Goal: Information Seeking & Learning: Compare options

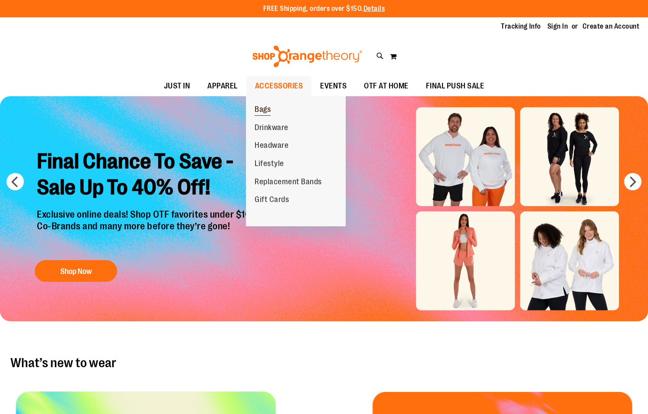
click at [263, 110] on span "Bags" at bounding box center [263, 110] width 16 height 11
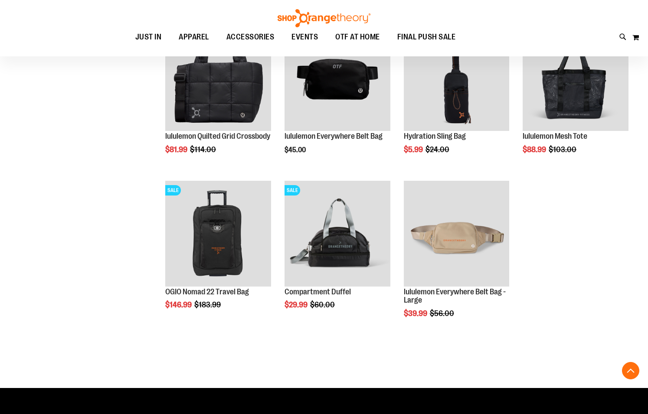
scroll to position [463, 0]
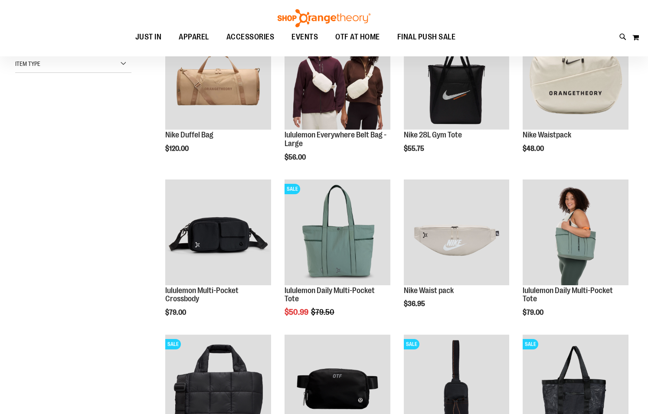
scroll to position [68, 0]
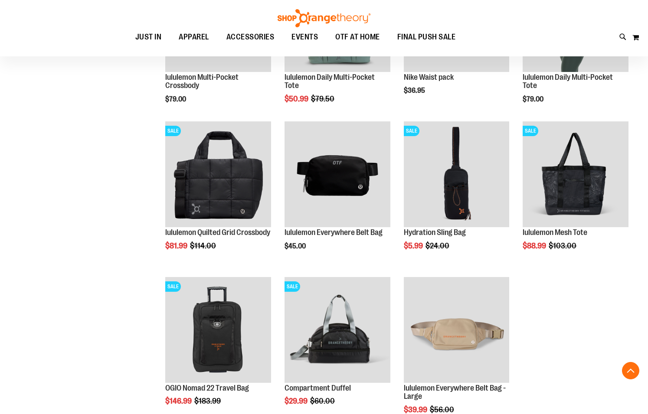
scroll to position [368, 0]
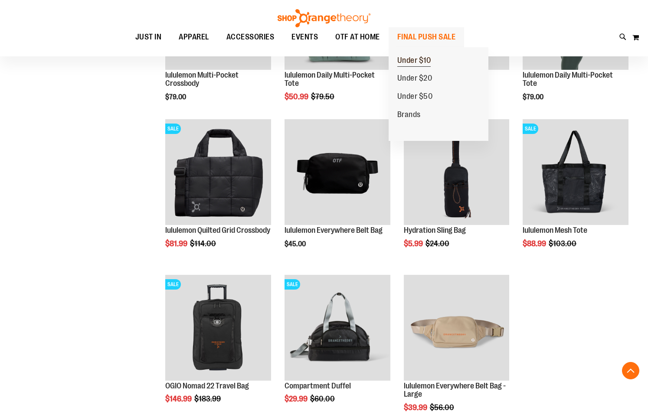
click at [420, 62] on span "Under $10" at bounding box center [415, 61] width 34 height 11
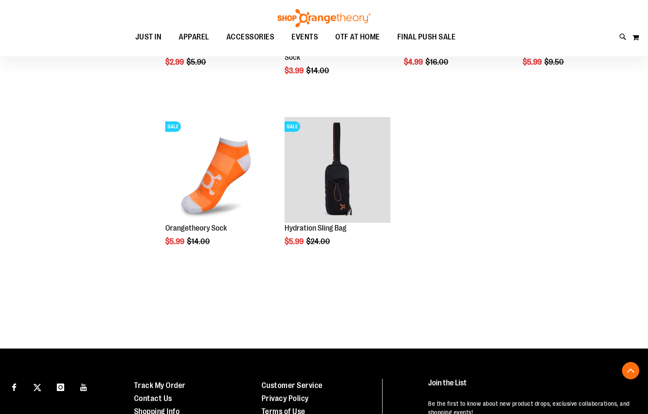
scroll to position [766, 0]
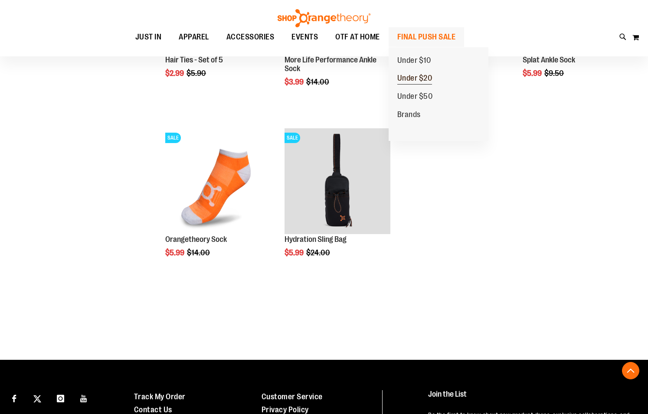
click at [401, 80] on span "Under $20" at bounding box center [415, 79] width 35 height 11
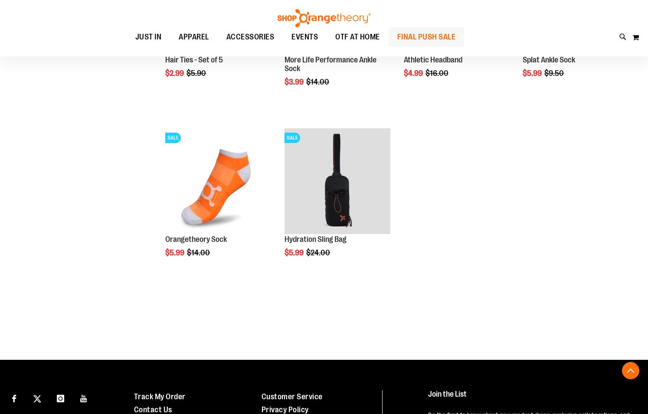
scroll to position [765, 0]
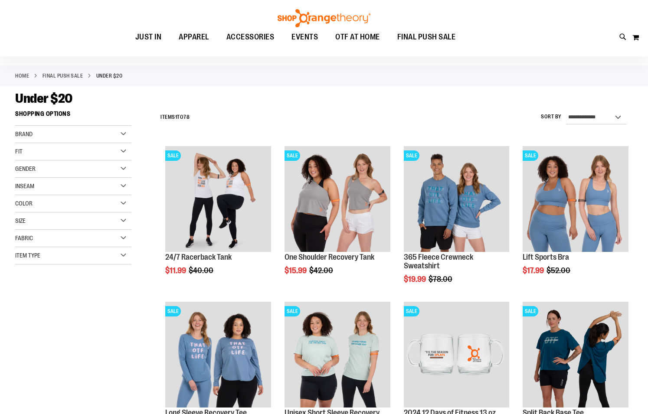
scroll to position [39, 0]
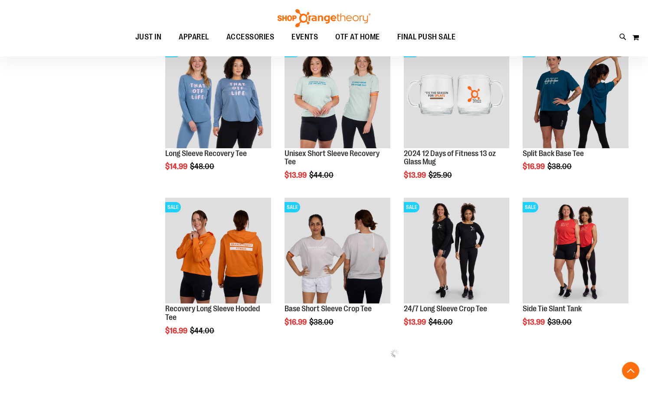
scroll to position [461, 0]
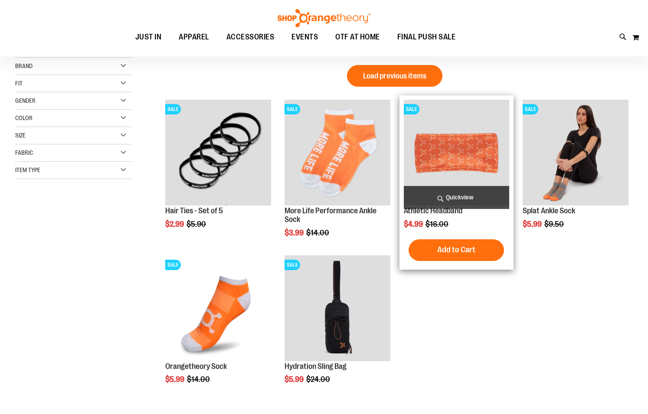
scroll to position [1, 0]
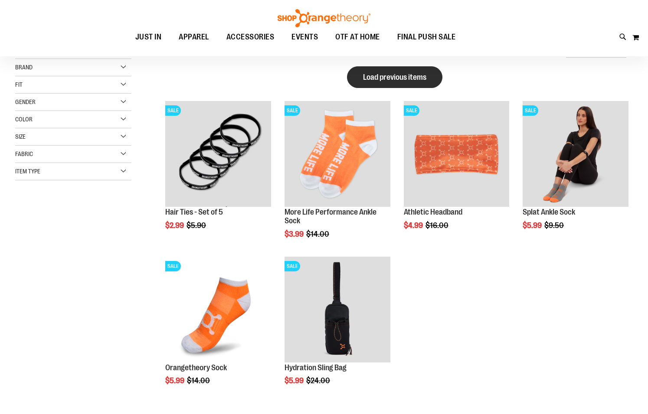
click at [425, 82] on span "Load previous items" at bounding box center [394, 77] width 63 height 9
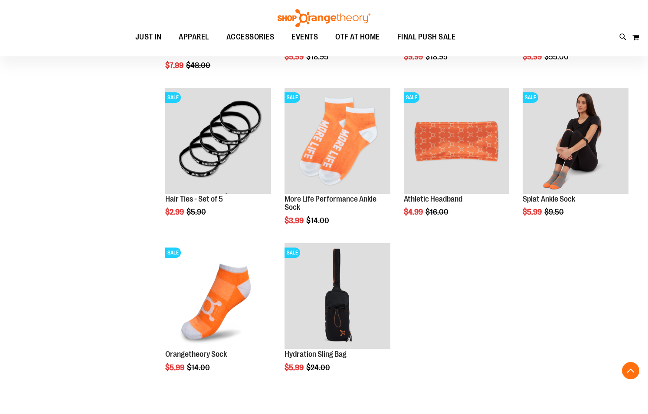
scroll to position [460, 0]
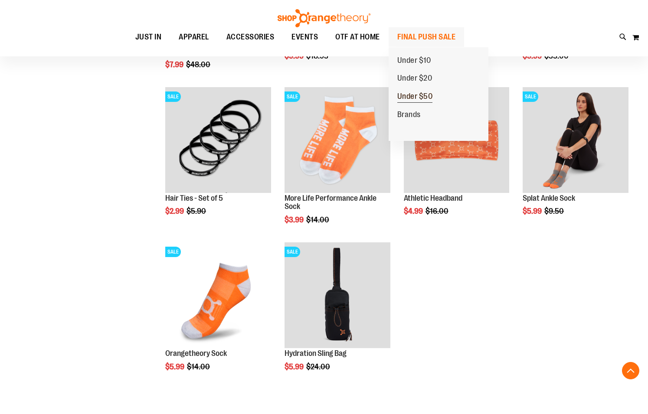
click at [404, 101] on span "Under $50" at bounding box center [416, 97] width 36 height 11
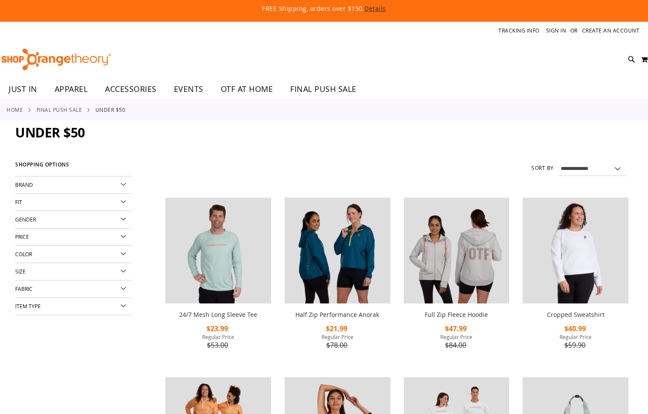
click at [423, 94] on ul "JUST IN JUST IN Balanced Basics New for Women New for Men New Accessories New B…" at bounding box center [324, 89] width 648 height 20
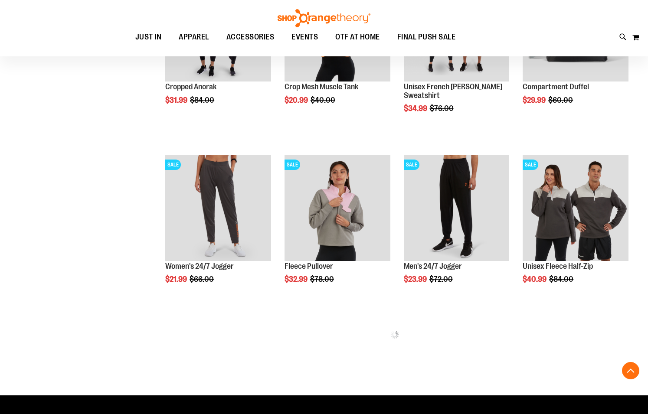
scroll to position [533, 0]
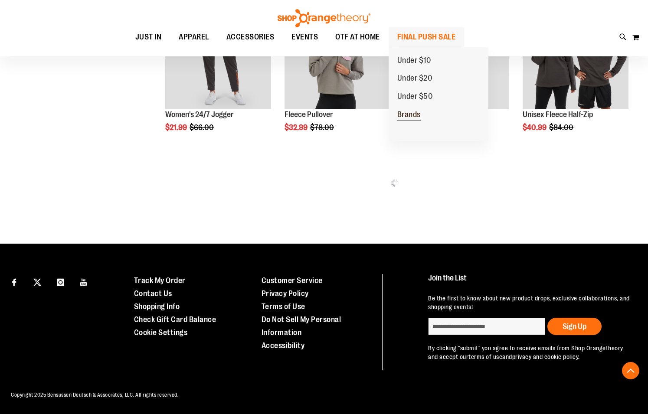
click at [414, 115] on span "Brands" at bounding box center [409, 115] width 23 height 11
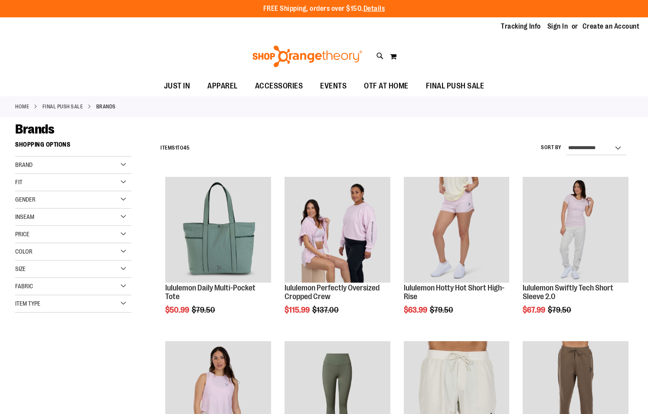
scroll to position [0, 0]
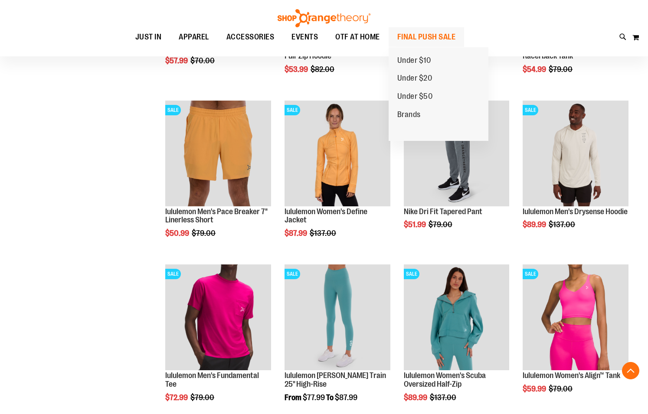
scroll to position [899, 0]
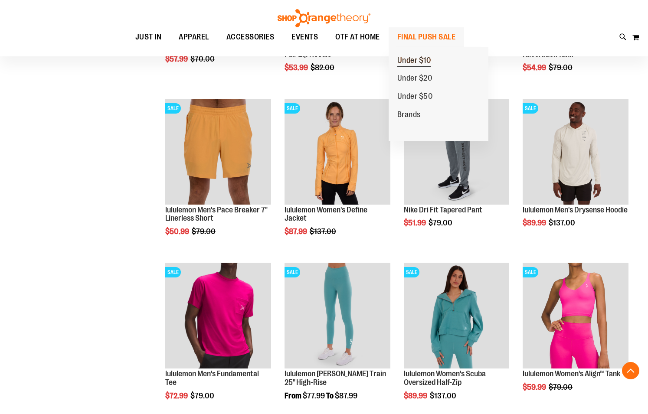
click at [419, 61] on span "Under $10" at bounding box center [415, 61] width 34 height 11
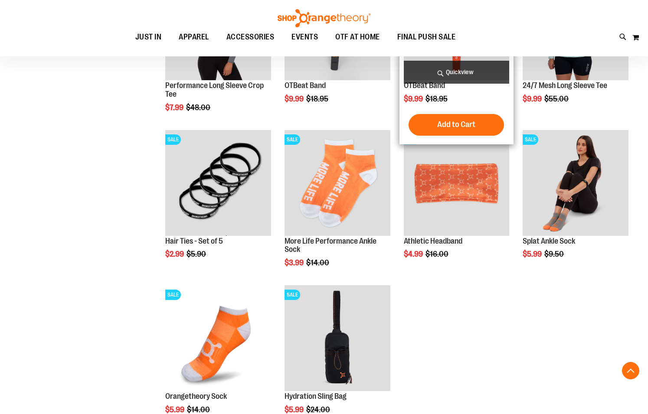
scroll to position [168, 0]
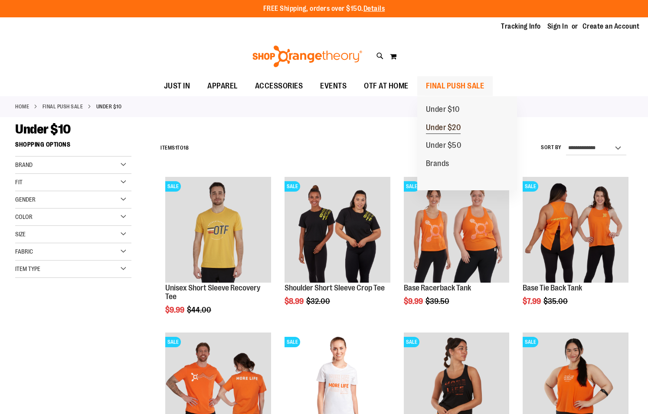
click at [459, 128] on span "Under $20" at bounding box center [443, 128] width 35 height 11
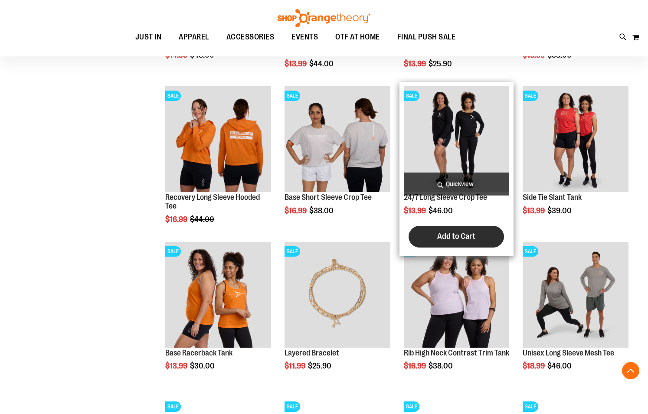
scroll to position [309, 0]
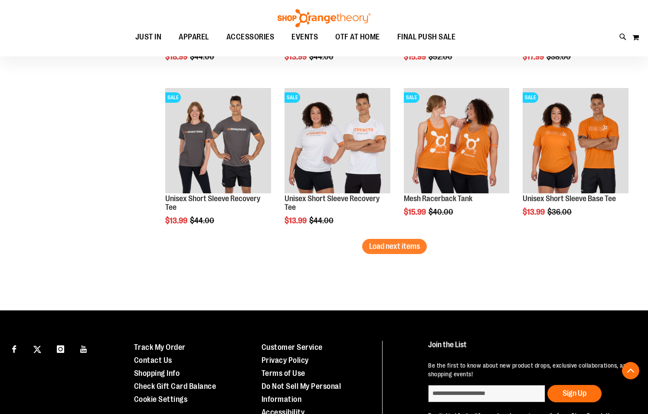
scroll to position [1305, 0]
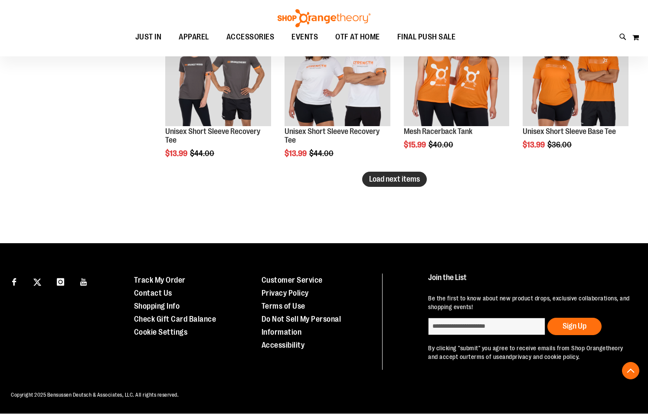
click at [403, 175] on span "Load next items" at bounding box center [394, 179] width 51 height 9
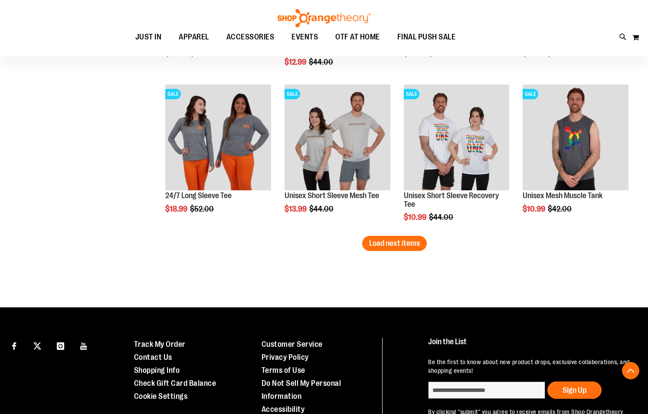
scroll to position [1772, 0]
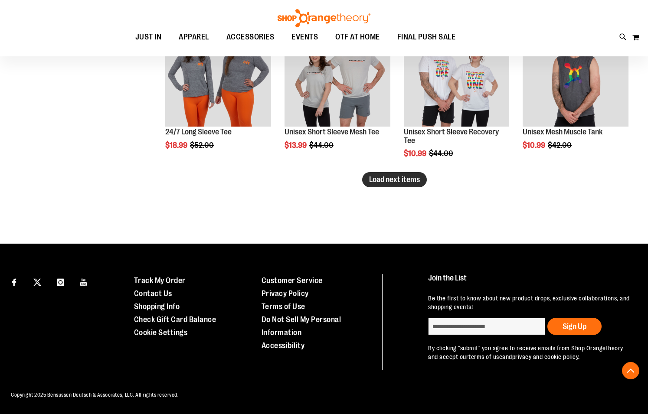
click at [384, 181] on span "Load next items" at bounding box center [394, 179] width 51 height 9
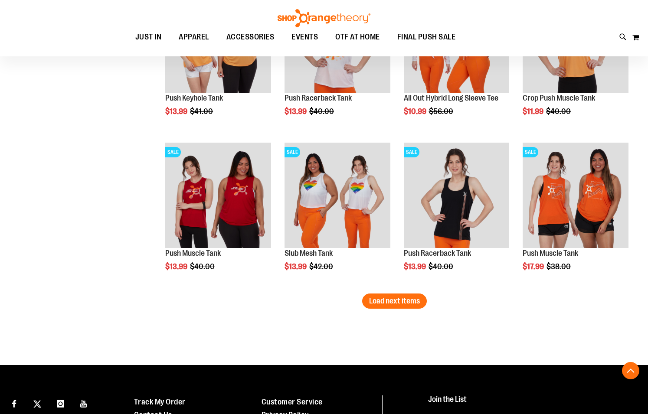
scroll to position [2117, 0]
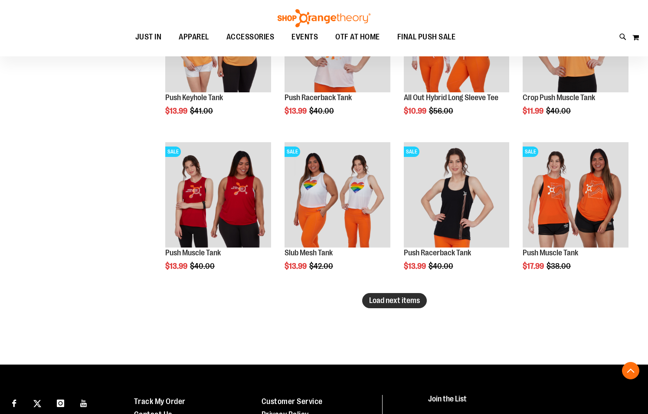
click at [392, 301] on span "Load next items" at bounding box center [394, 300] width 51 height 9
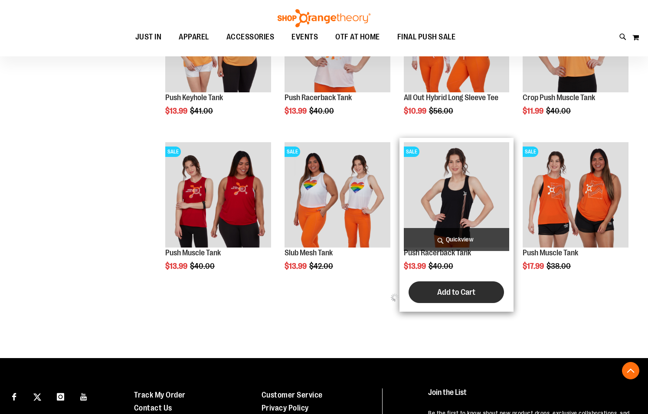
scroll to position [2116, 0]
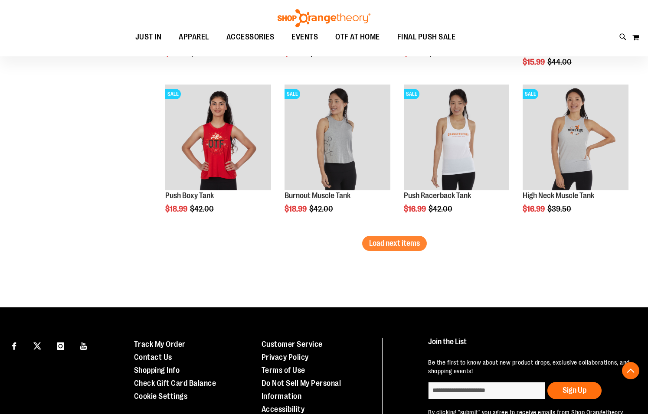
scroll to position [2705, 0]
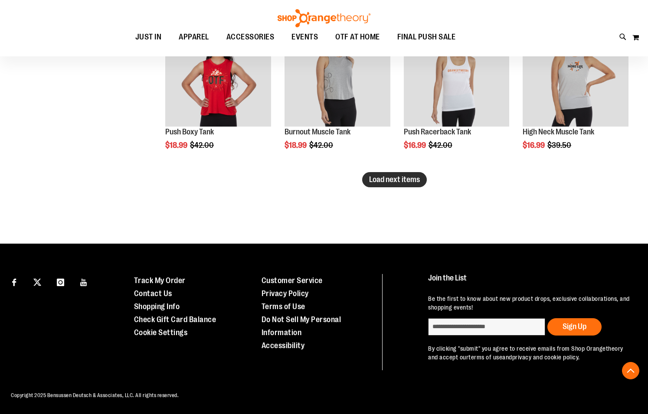
click at [412, 174] on button "Load next items" at bounding box center [394, 179] width 65 height 15
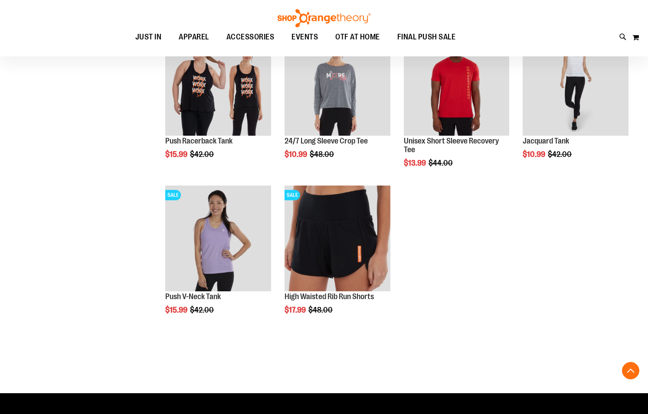
scroll to position [2852, 0]
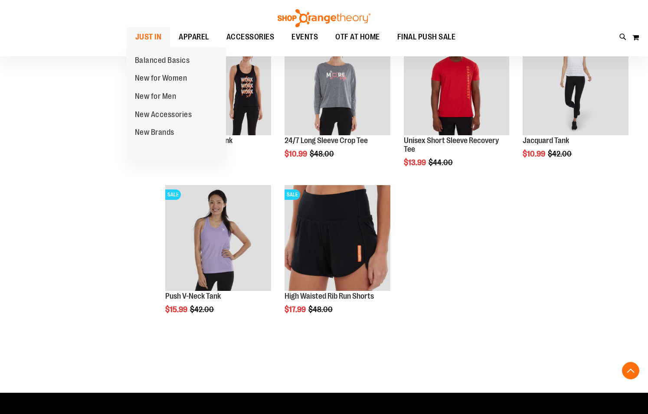
click at [140, 32] on span "JUST IN" at bounding box center [148, 37] width 26 height 20
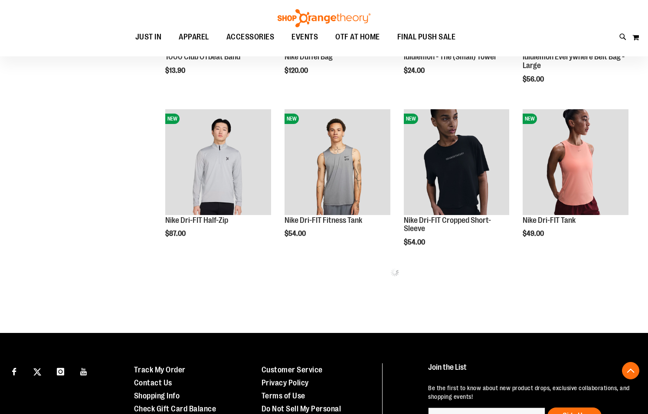
scroll to position [422, 0]
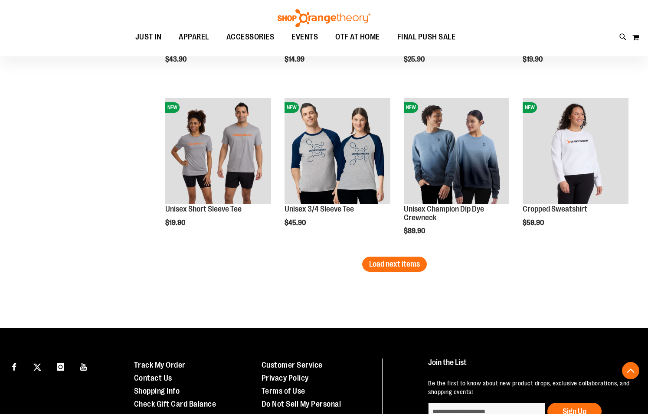
scroll to position [1388, 0]
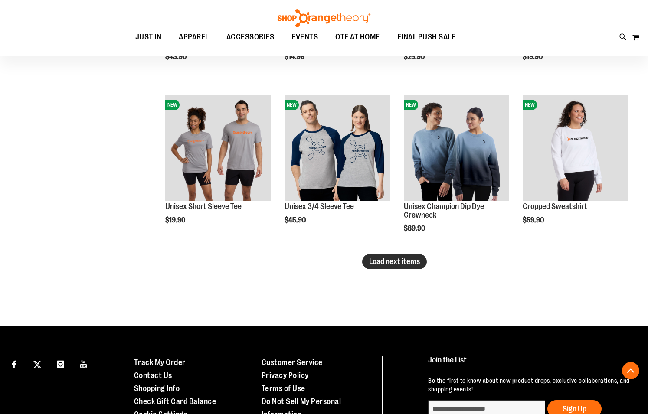
click at [379, 262] on span "Load next items" at bounding box center [394, 261] width 51 height 9
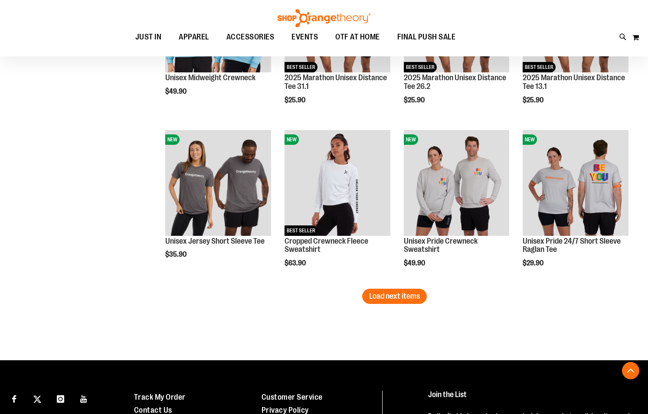
scroll to position [1842, 0]
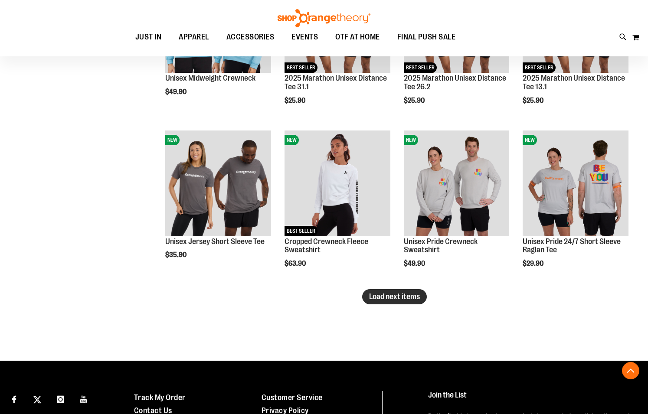
click at [393, 296] on span "Load next items" at bounding box center [394, 297] width 51 height 9
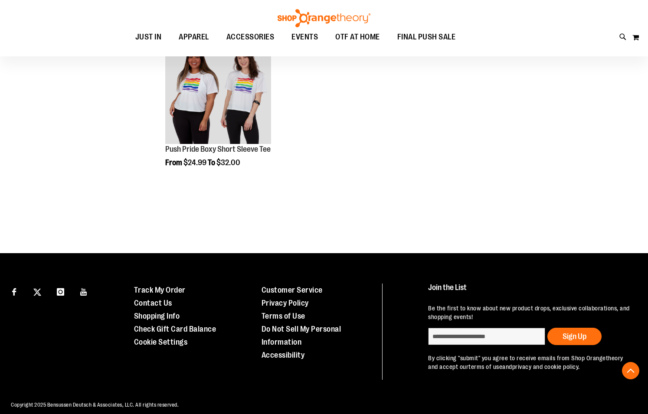
scroll to position [2271, 0]
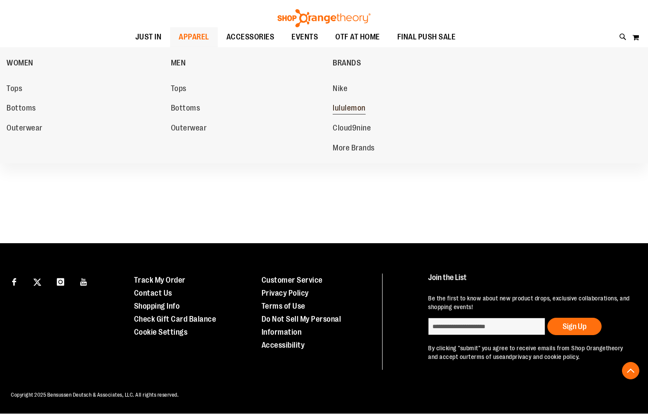
click at [362, 108] on span "lululemon" at bounding box center [349, 109] width 33 height 11
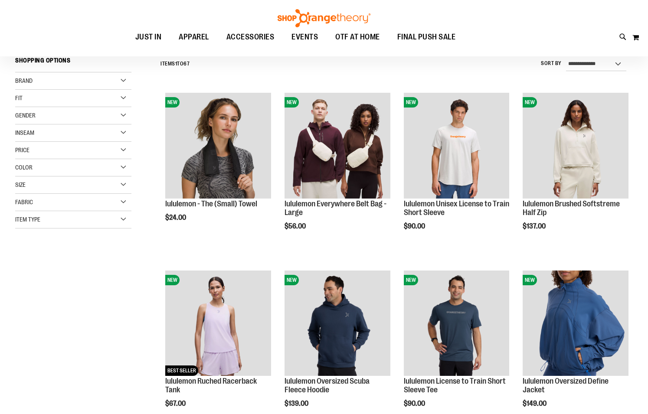
scroll to position [82, 0]
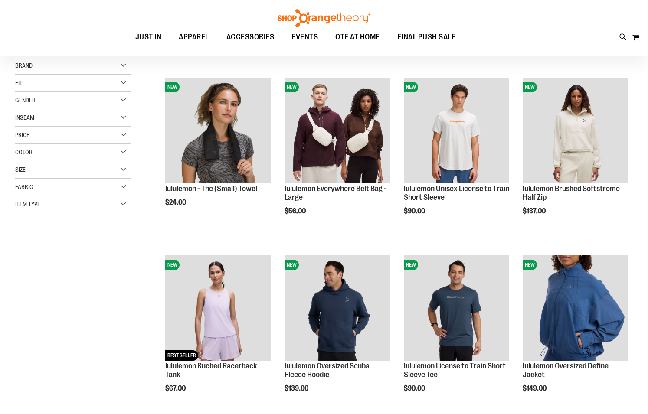
scroll to position [92, 0]
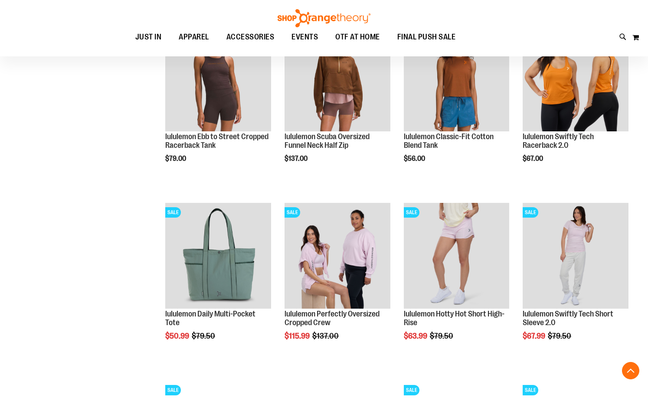
scroll to position [687, 0]
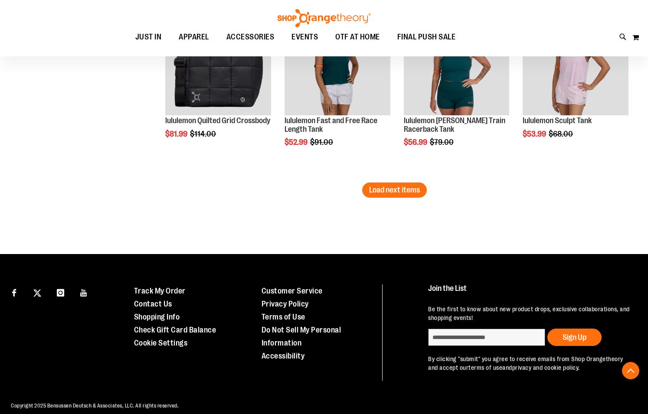
scroll to position [1599, 0]
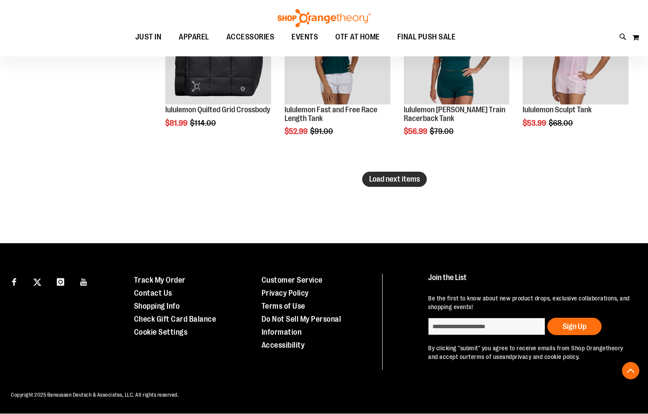
click at [393, 183] on span "Load next items" at bounding box center [394, 179] width 51 height 9
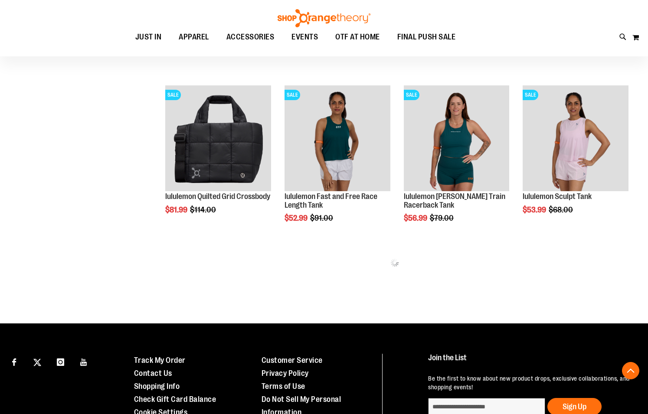
scroll to position [1534, 0]
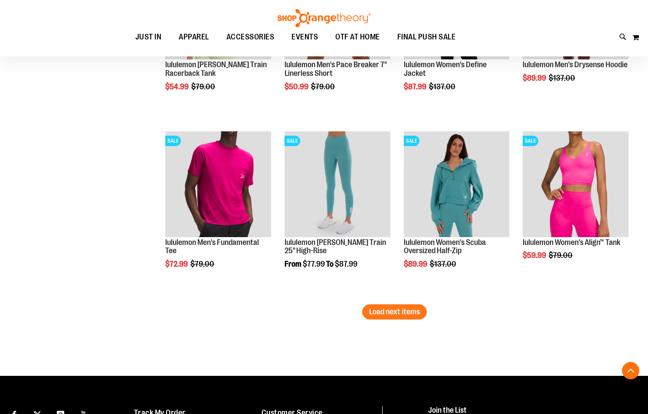
scroll to position [2000, 0]
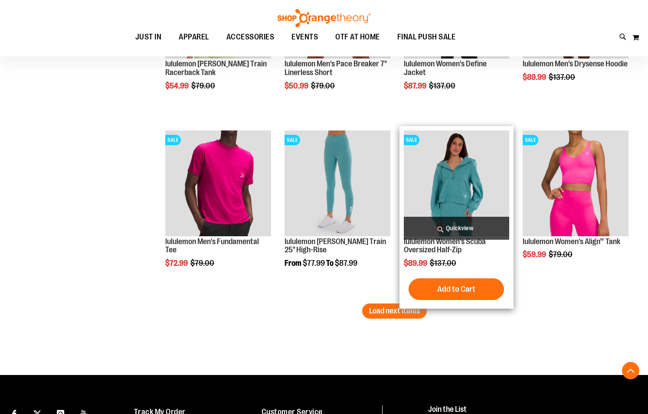
click at [466, 230] on span "Quickview" at bounding box center [457, 228] width 106 height 23
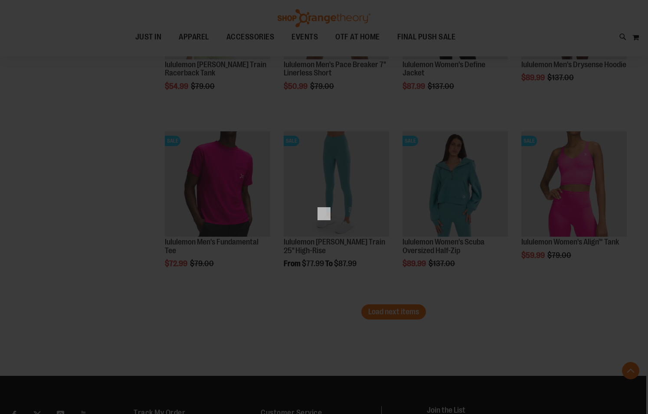
scroll to position [0, 0]
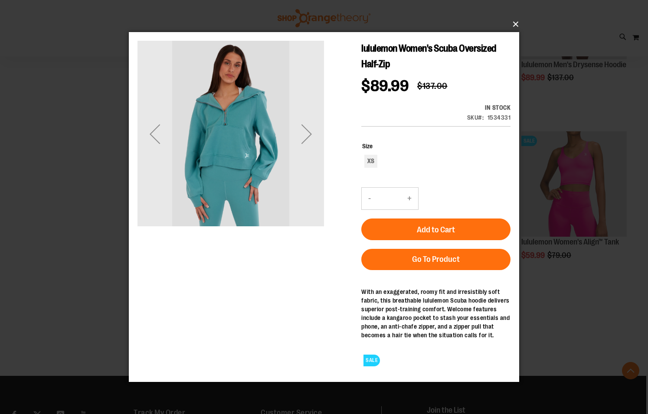
click at [520, 25] on button "×" at bounding box center [327, 24] width 391 height 19
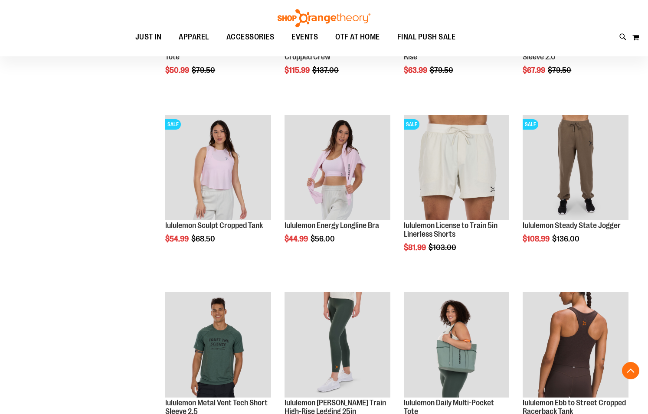
scroll to position [338, 0]
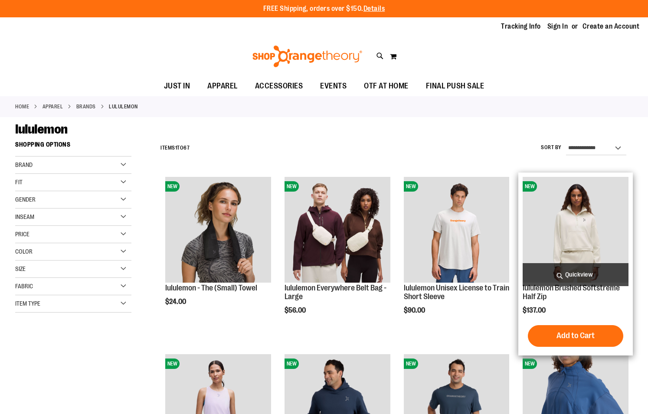
click at [566, 280] on span "Quickview" at bounding box center [576, 274] width 106 height 23
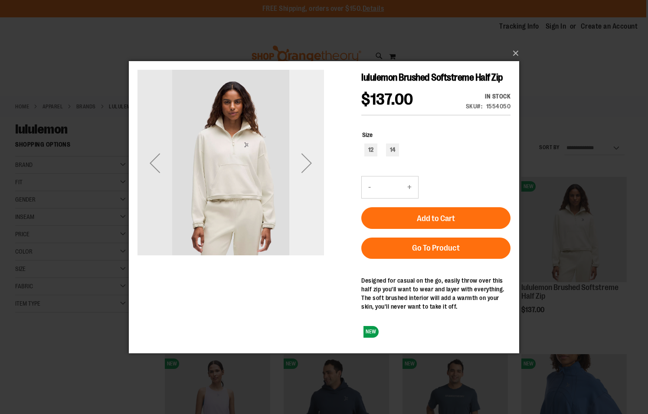
click at [305, 164] on div "Next" at bounding box center [306, 162] width 35 height 35
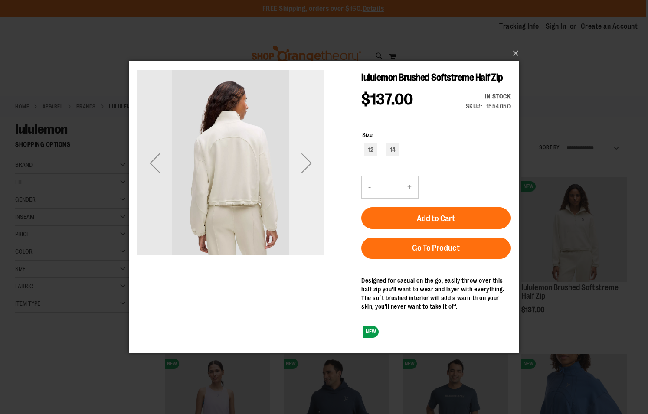
click at [305, 164] on div "Next" at bounding box center [306, 162] width 35 height 35
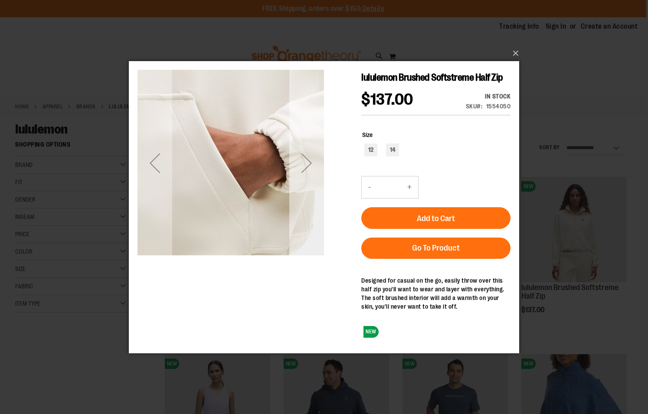
click at [305, 164] on div "Next" at bounding box center [306, 162] width 35 height 35
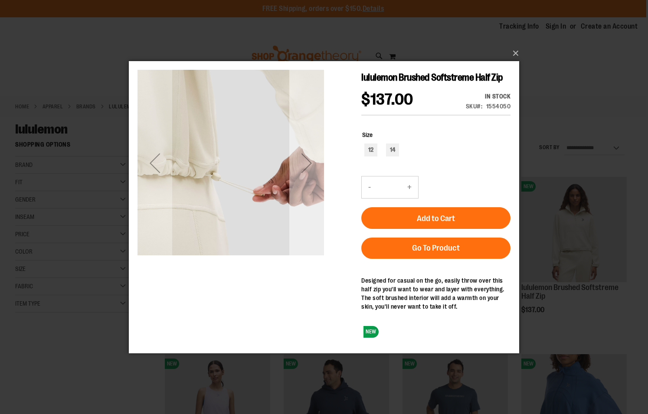
click at [305, 164] on div "Next" at bounding box center [306, 162] width 35 height 35
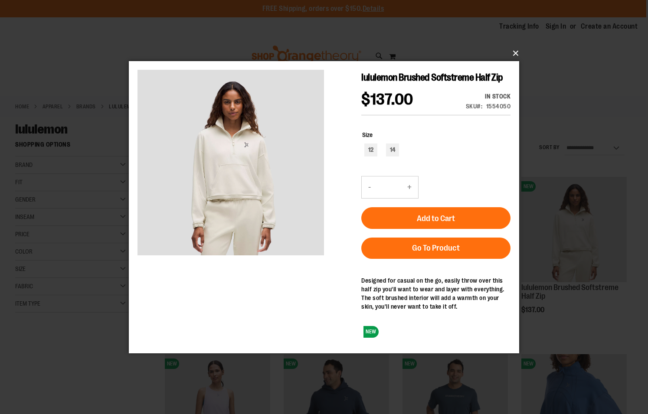
click at [514, 48] on button "×" at bounding box center [327, 53] width 391 height 19
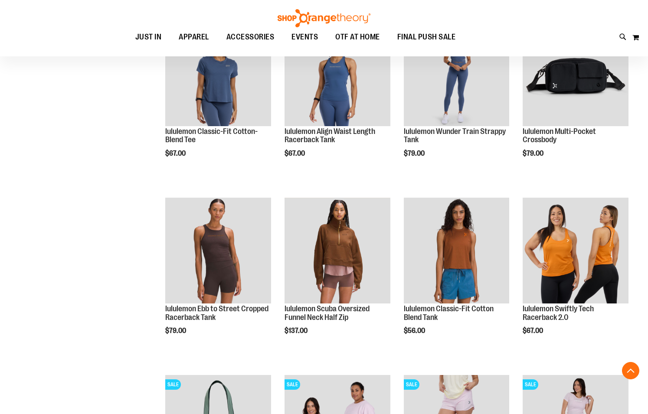
scroll to position [527, 0]
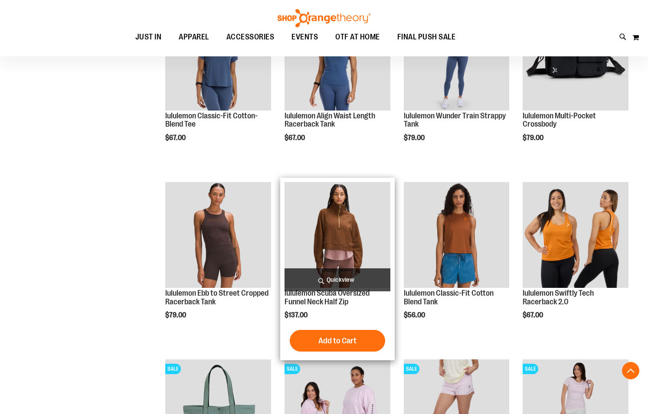
click at [340, 281] on span "Quickview" at bounding box center [338, 280] width 106 height 23
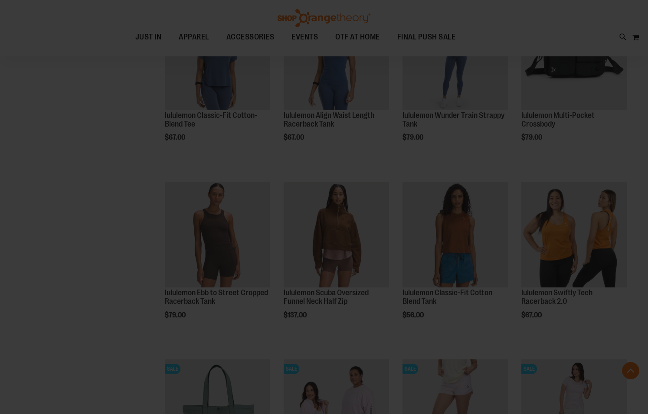
scroll to position [0, 0]
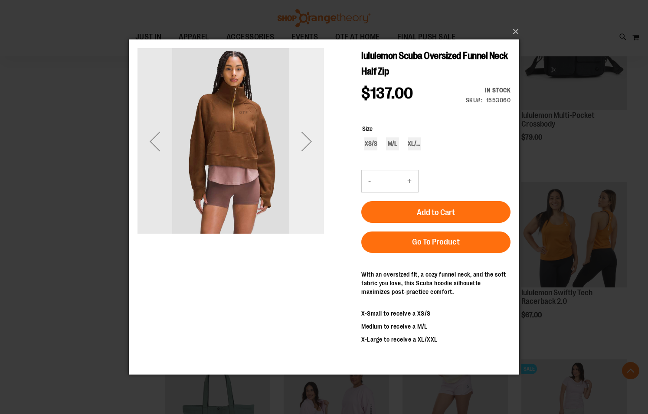
click at [308, 145] on div "Next" at bounding box center [306, 141] width 35 height 35
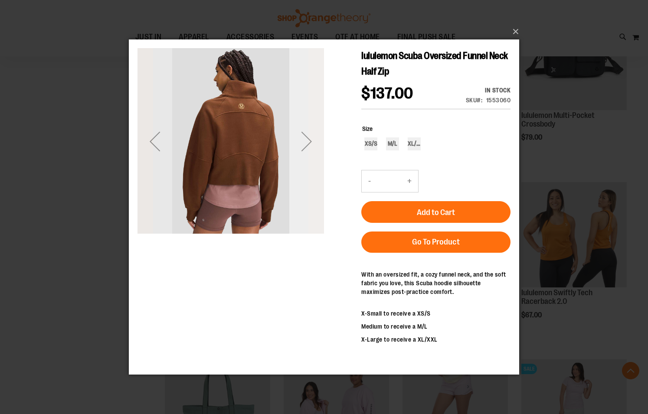
click at [308, 145] on div "Next" at bounding box center [306, 141] width 35 height 35
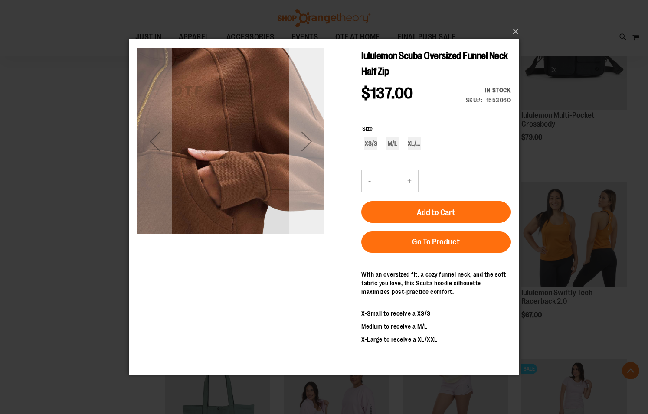
click at [308, 145] on div "Next" at bounding box center [306, 141] width 35 height 35
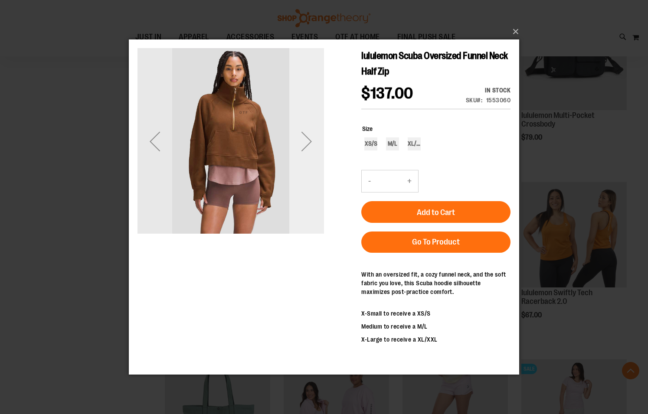
click at [308, 145] on div "Next" at bounding box center [306, 141] width 35 height 35
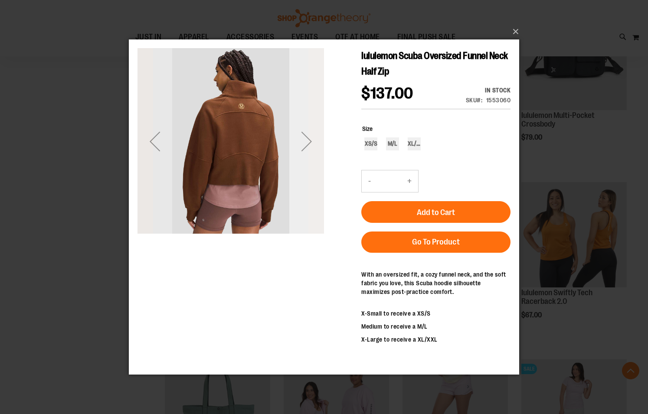
click at [308, 145] on div "Next" at bounding box center [306, 141] width 35 height 35
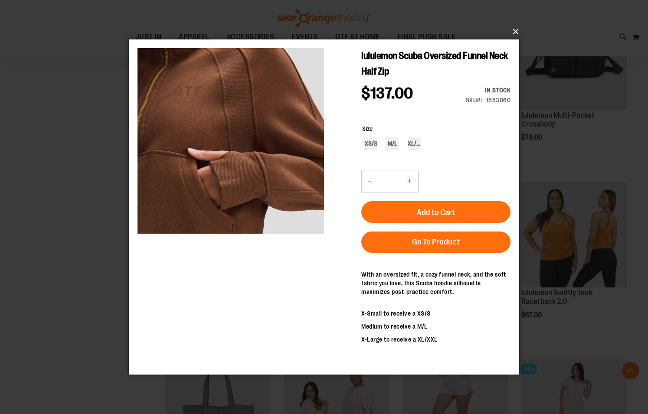
click at [516, 28] on button "×" at bounding box center [327, 31] width 391 height 19
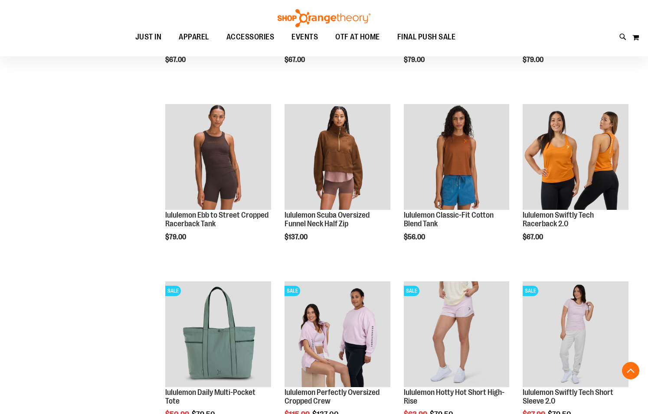
scroll to position [616, 0]
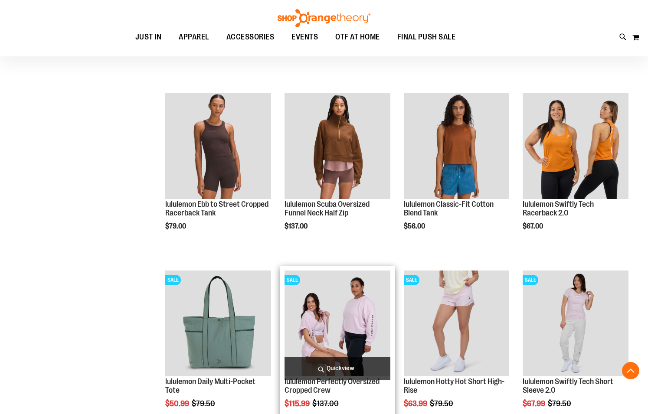
click at [333, 369] on span "Quickview" at bounding box center [338, 368] width 106 height 23
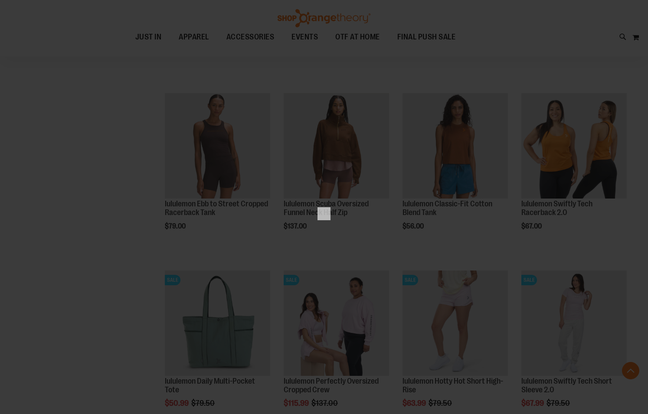
scroll to position [0, 0]
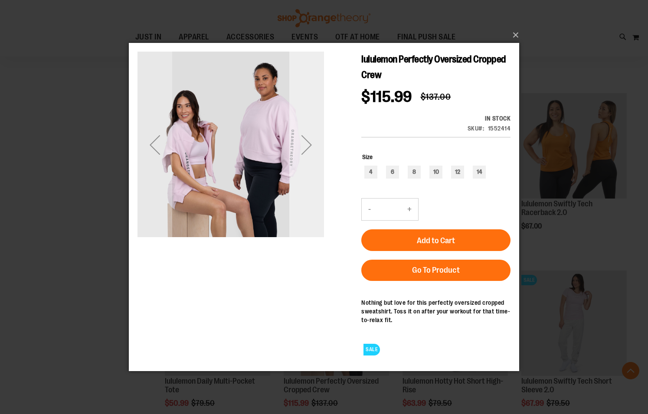
click at [310, 144] on div "Next" at bounding box center [306, 144] width 35 height 35
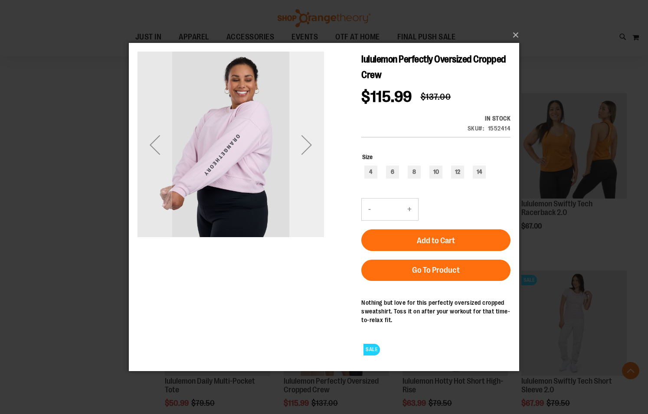
click at [310, 144] on div "Next" at bounding box center [306, 144] width 35 height 35
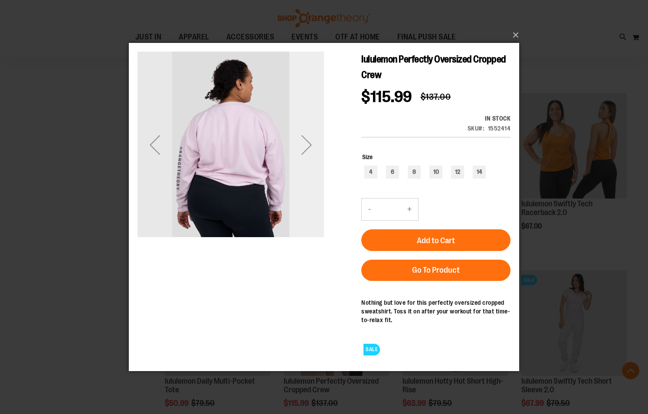
click at [310, 144] on div "Next" at bounding box center [306, 144] width 35 height 35
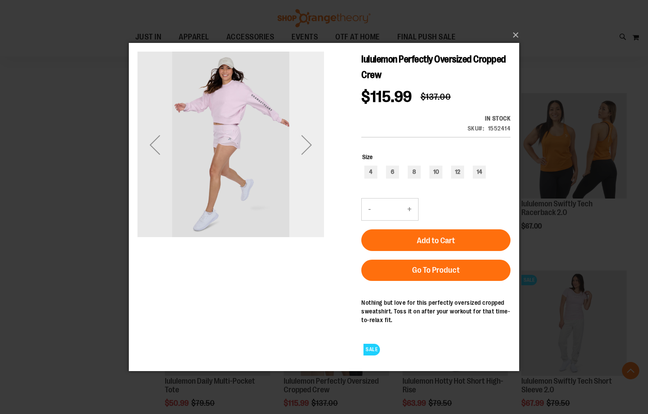
click at [310, 144] on div "Next" at bounding box center [306, 144] width 35 height 35
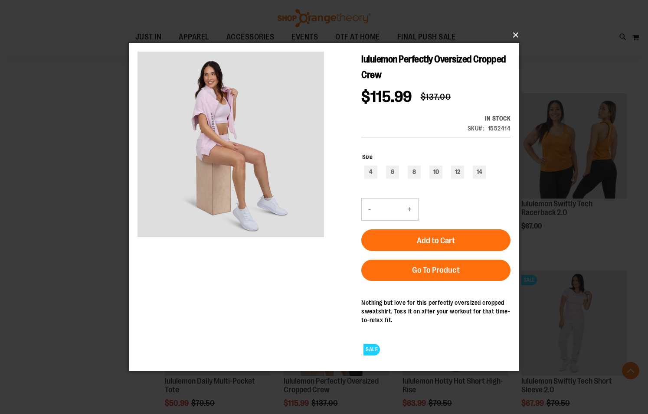
click at [520, 38] on button "×" at bounding box center [327, 35] width 391 height 19
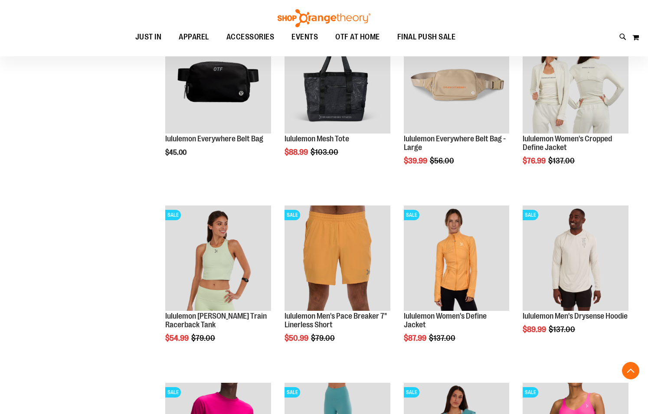
scroll to position [1756, 0]
